Goal: Task Accomplishment & Management: Use online tool/utility

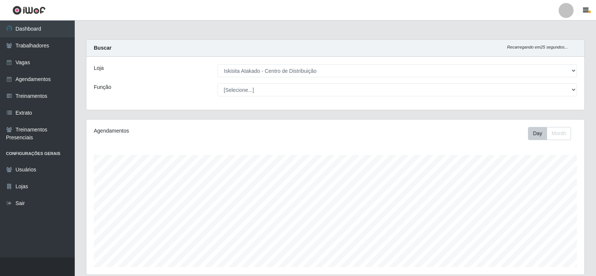
select select "425"
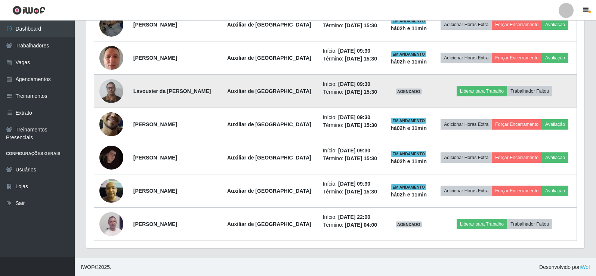
scroll to position [155, 498]
click at [476, 89] on button "Liberar para Trabalho" at bounding box center [482, 91] width 50 height 10
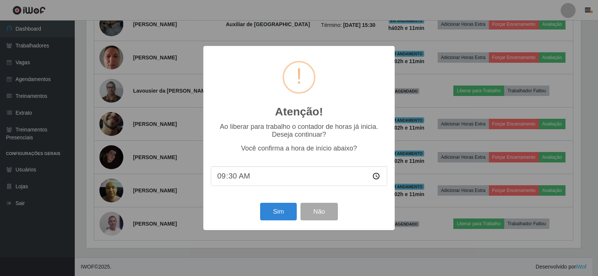
click at [233, 179] on input "09:30" at bounding box center [299, 176] width 176 height 20
type input "09:50"
click at [280, 208] on button "Sim" at bounding box center [278, 212] width 36 height 18
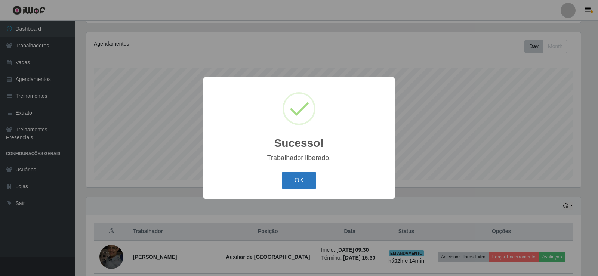
click at [305, 180] on button "OK" at bounding box center [299, 181] width 35 height 18
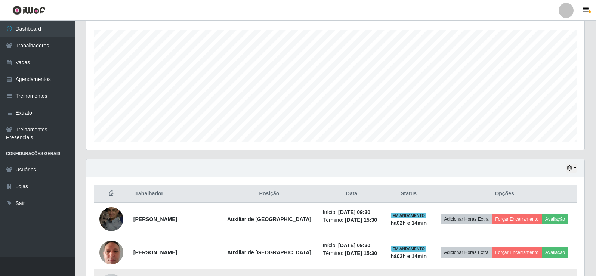
scroll to position [124, 0]
